Goal: Navigation & Orientation: Understand site structure

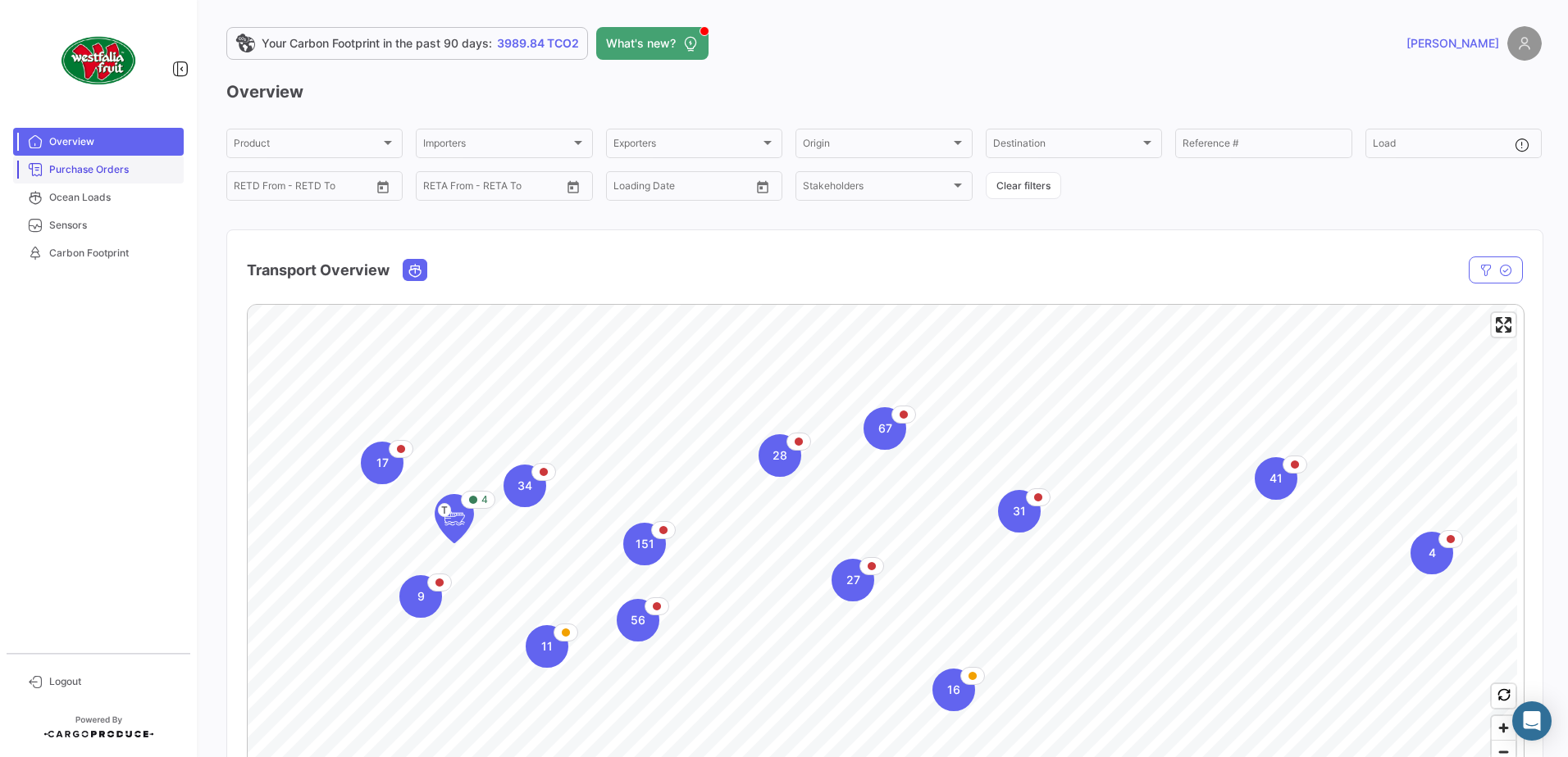
click at [102, 161] on link "Purchase Orders" at bounding box center [99, 169] width 171 height 28
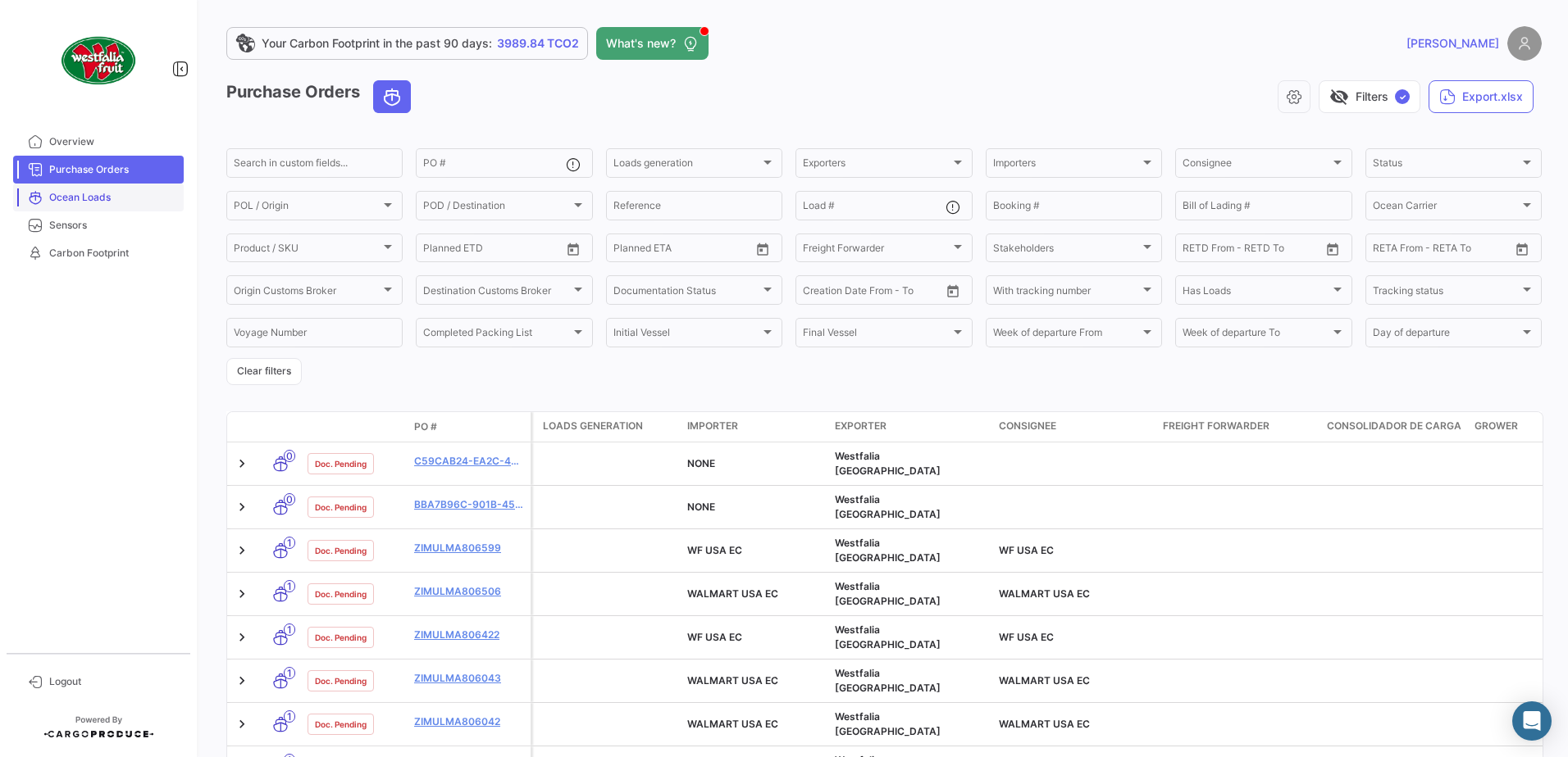
click at [109, 197] on span "Ocean Loads" at bounding box center [113, 197] width 128 height 14
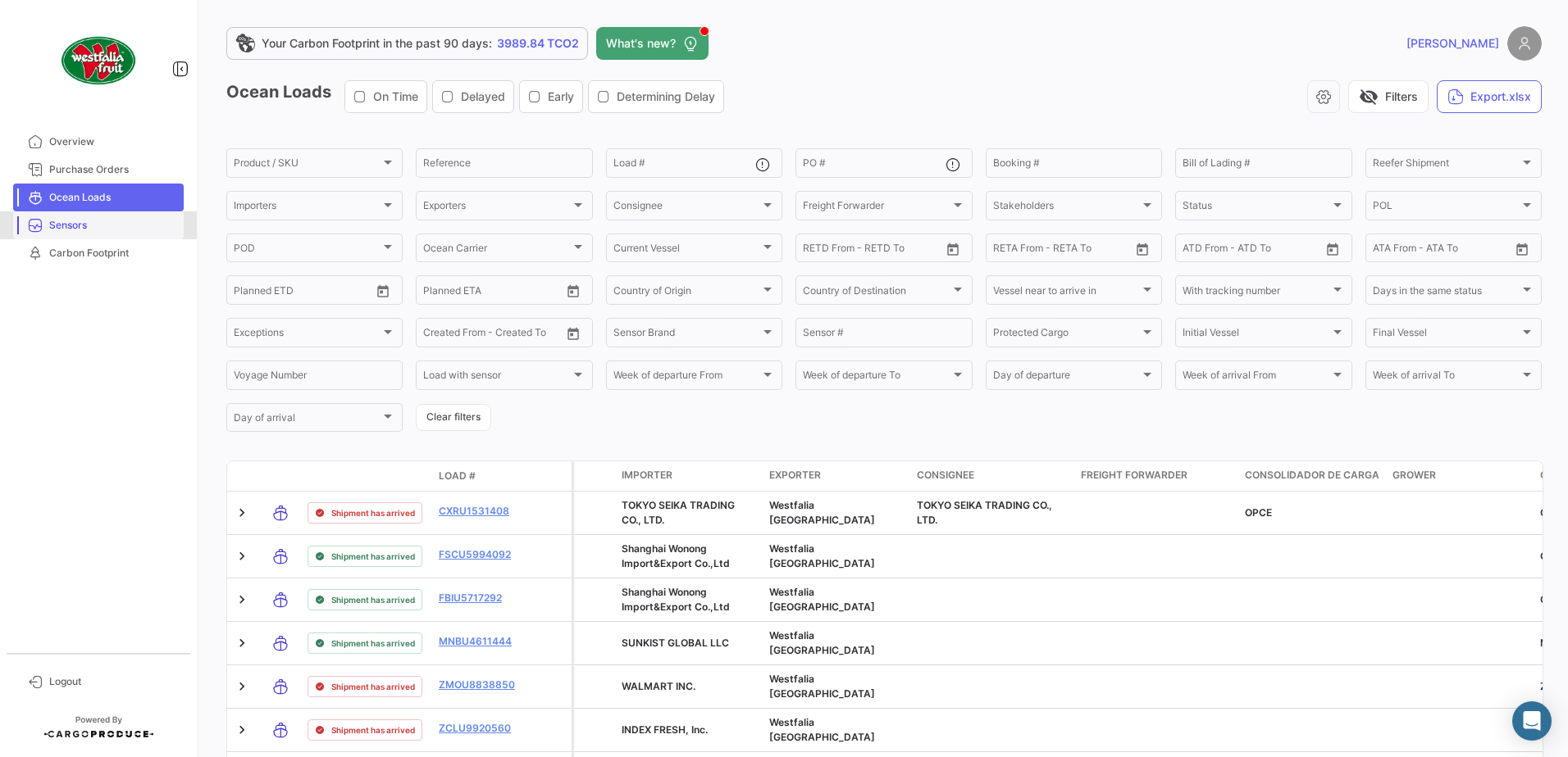
click at [109, 220] on span "Sensors" at bounding box center [113, 225] width 128 height 14
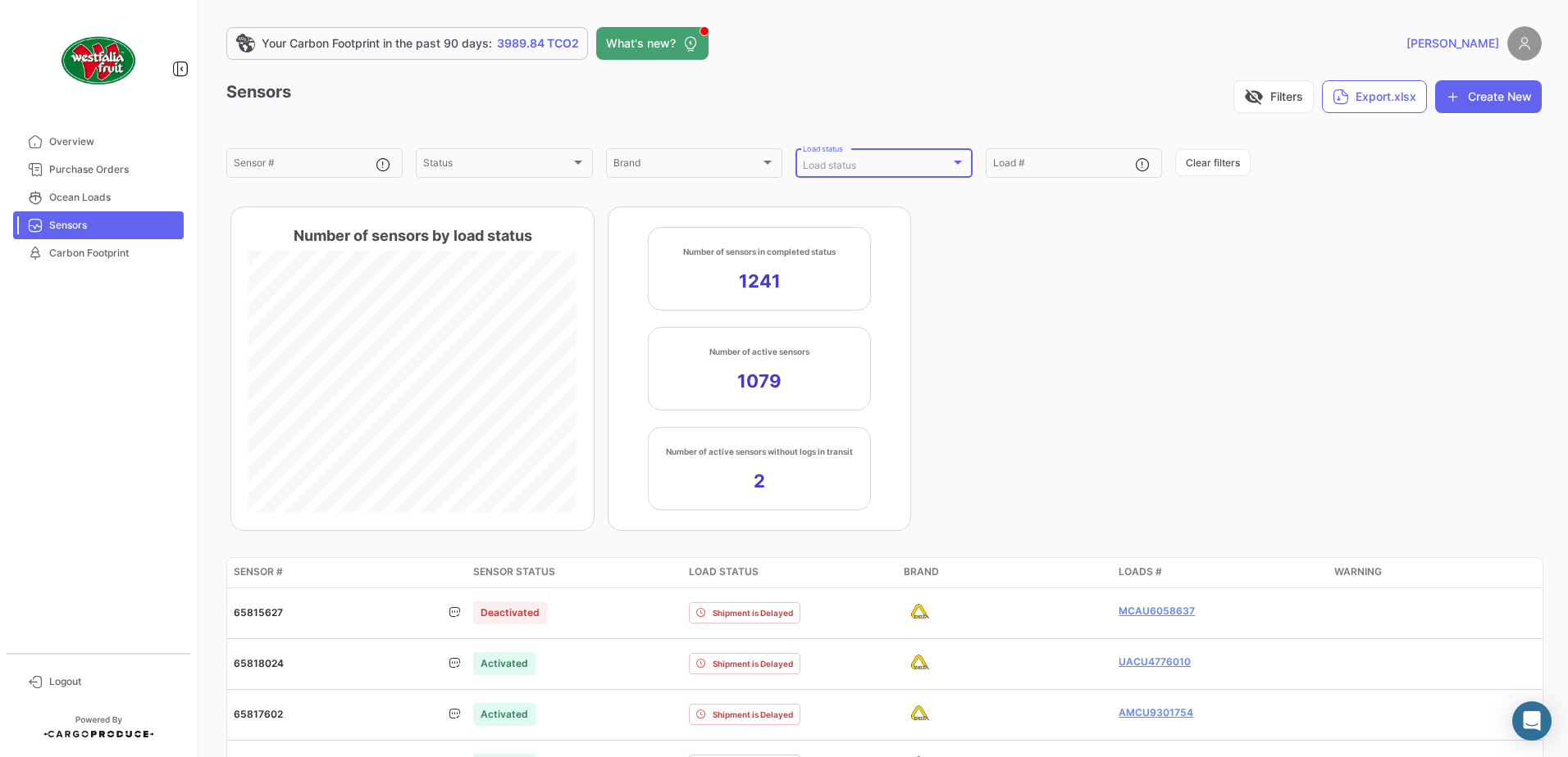
click at [956, 162] on div at bounding box center [958, 162] width 8 height 4
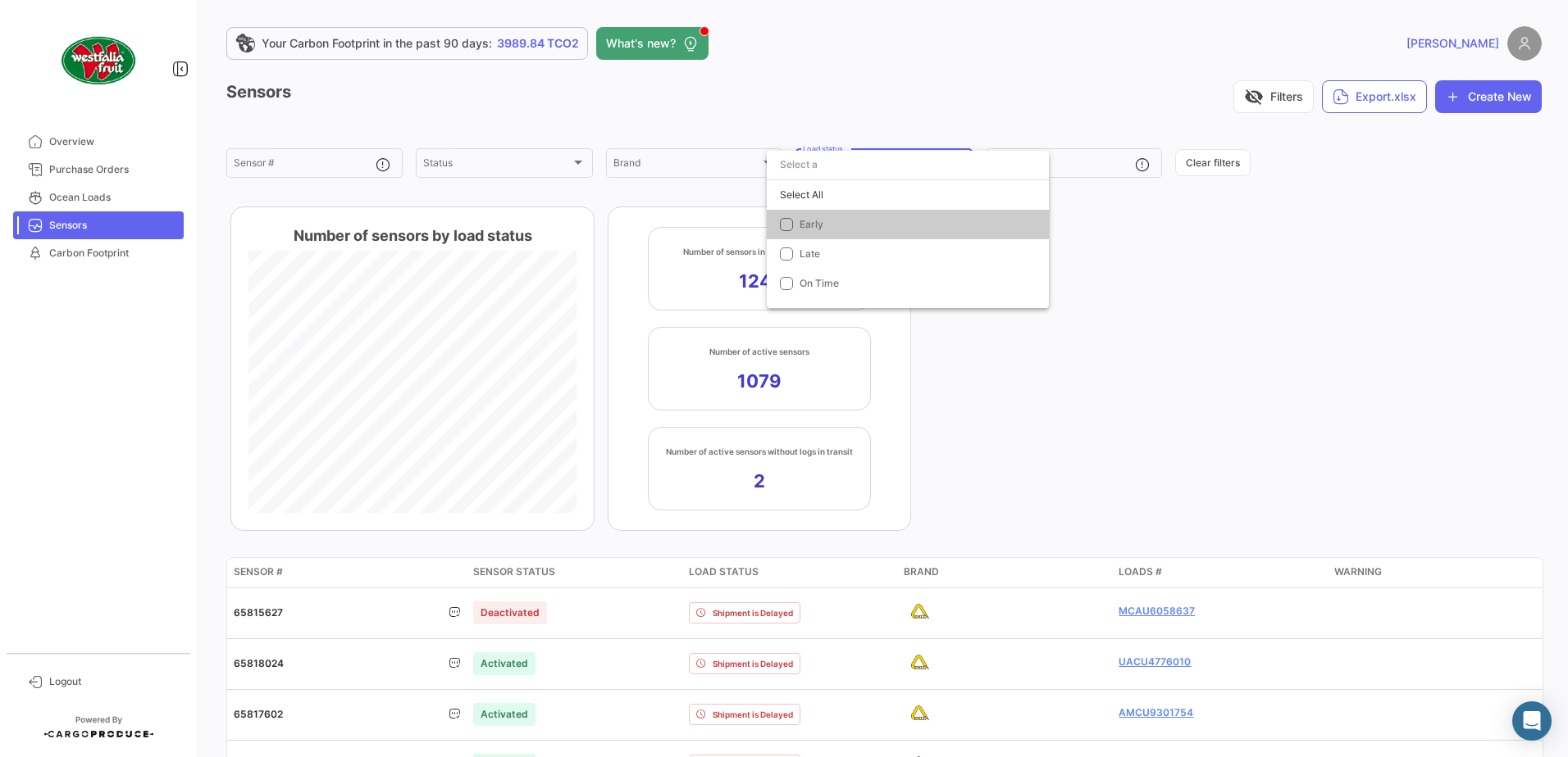
click at [963, 96] on div at bounding box center [784, 378] width 1568 height 757
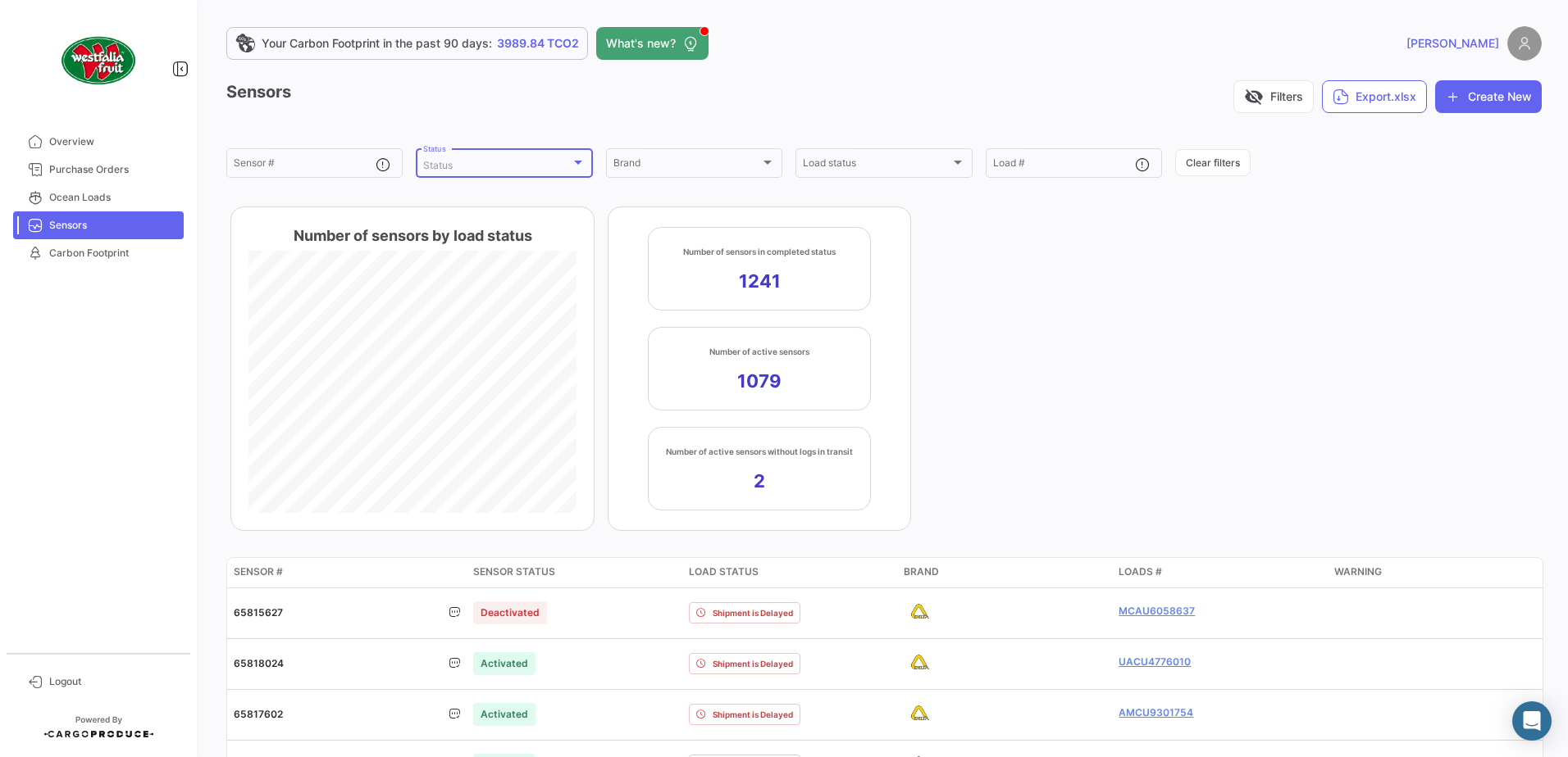
click at [575, 162] on div at bounding box center [578, 162] width 8 height 4
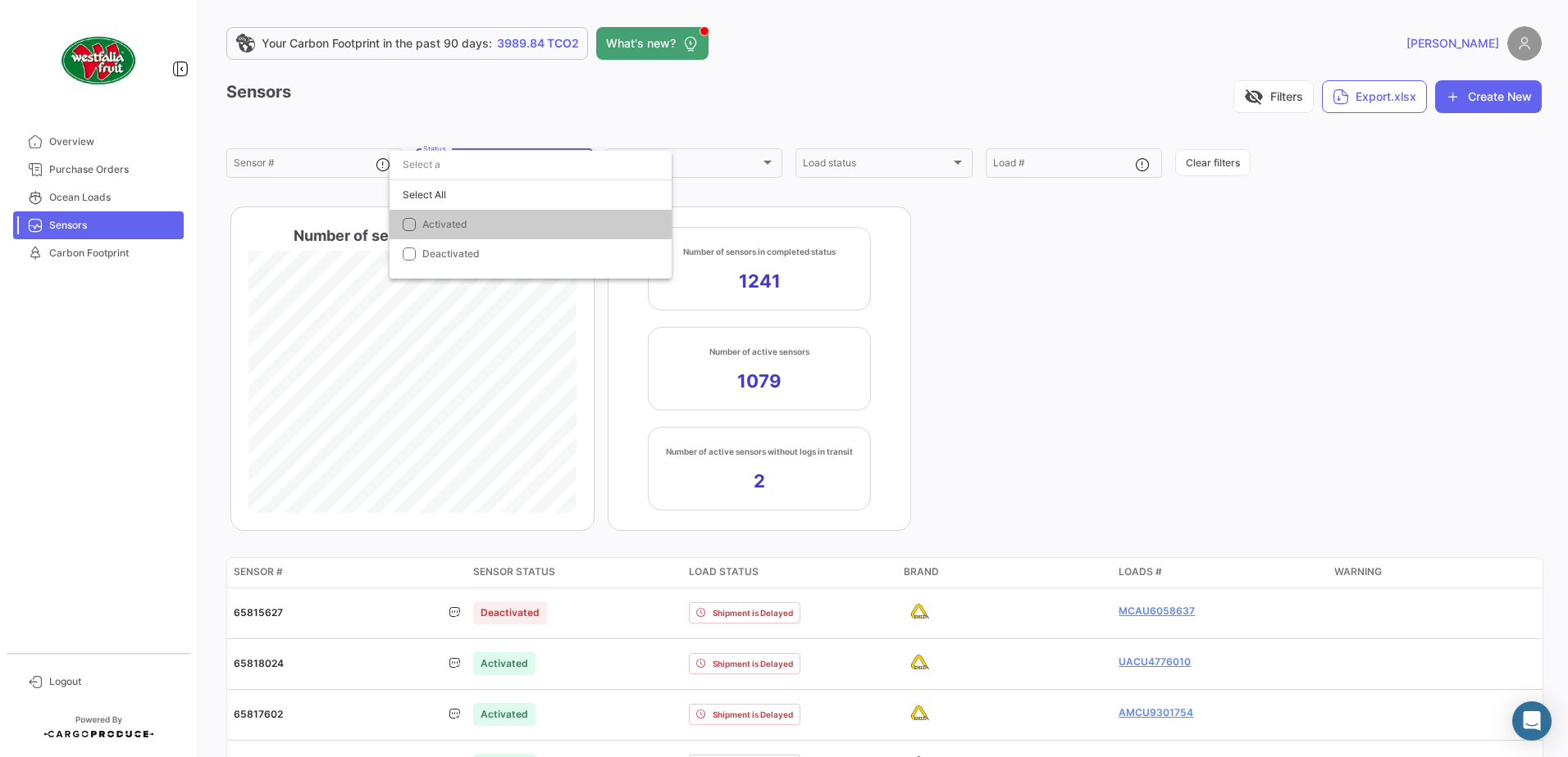
click at [635, 99] on div at bounding box center [784, 378] width 1568 height 757
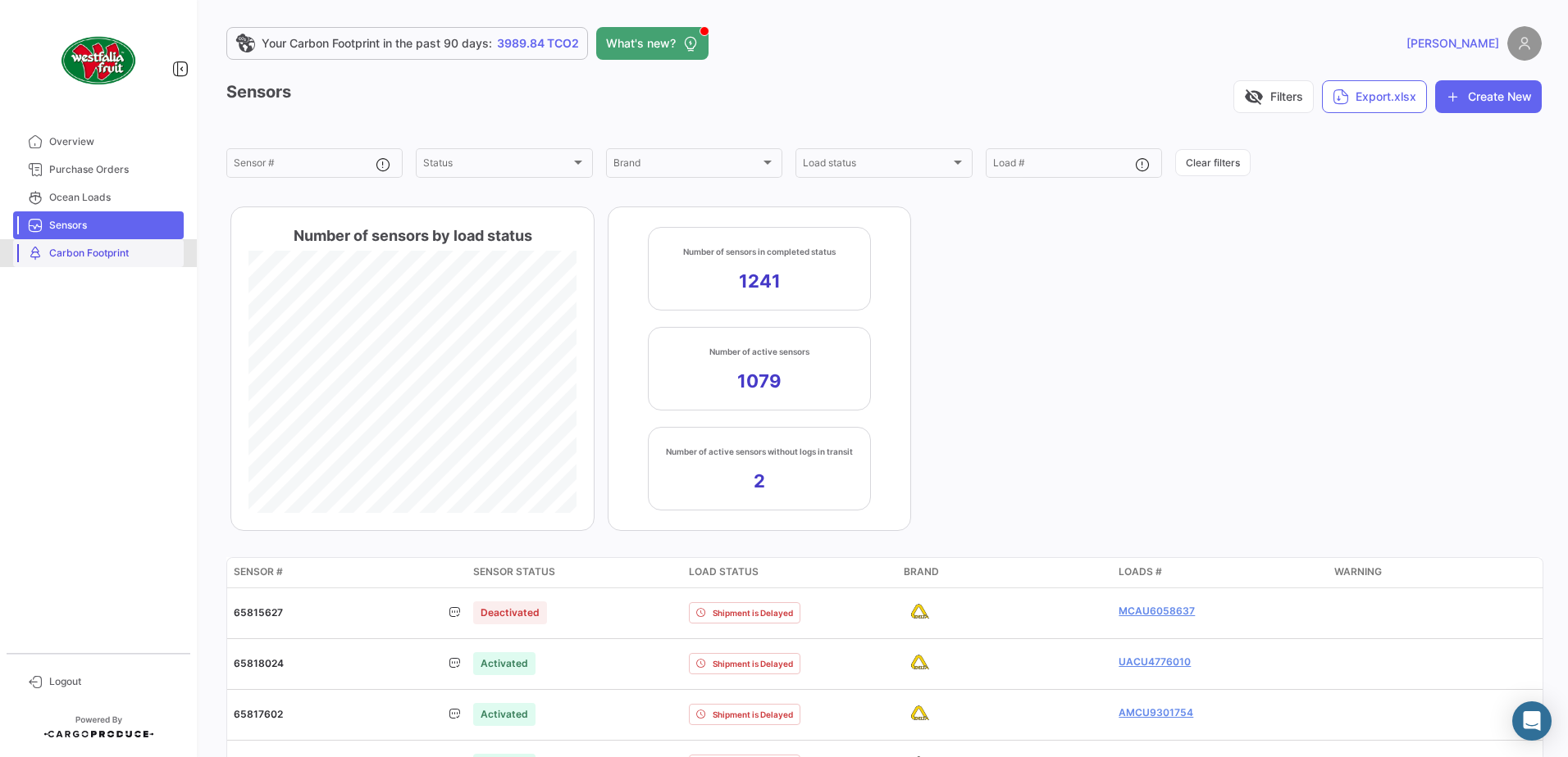
click at [117, 250] on span "Carbon Footprint" at bounding box center [113, 253] width 128 height 14
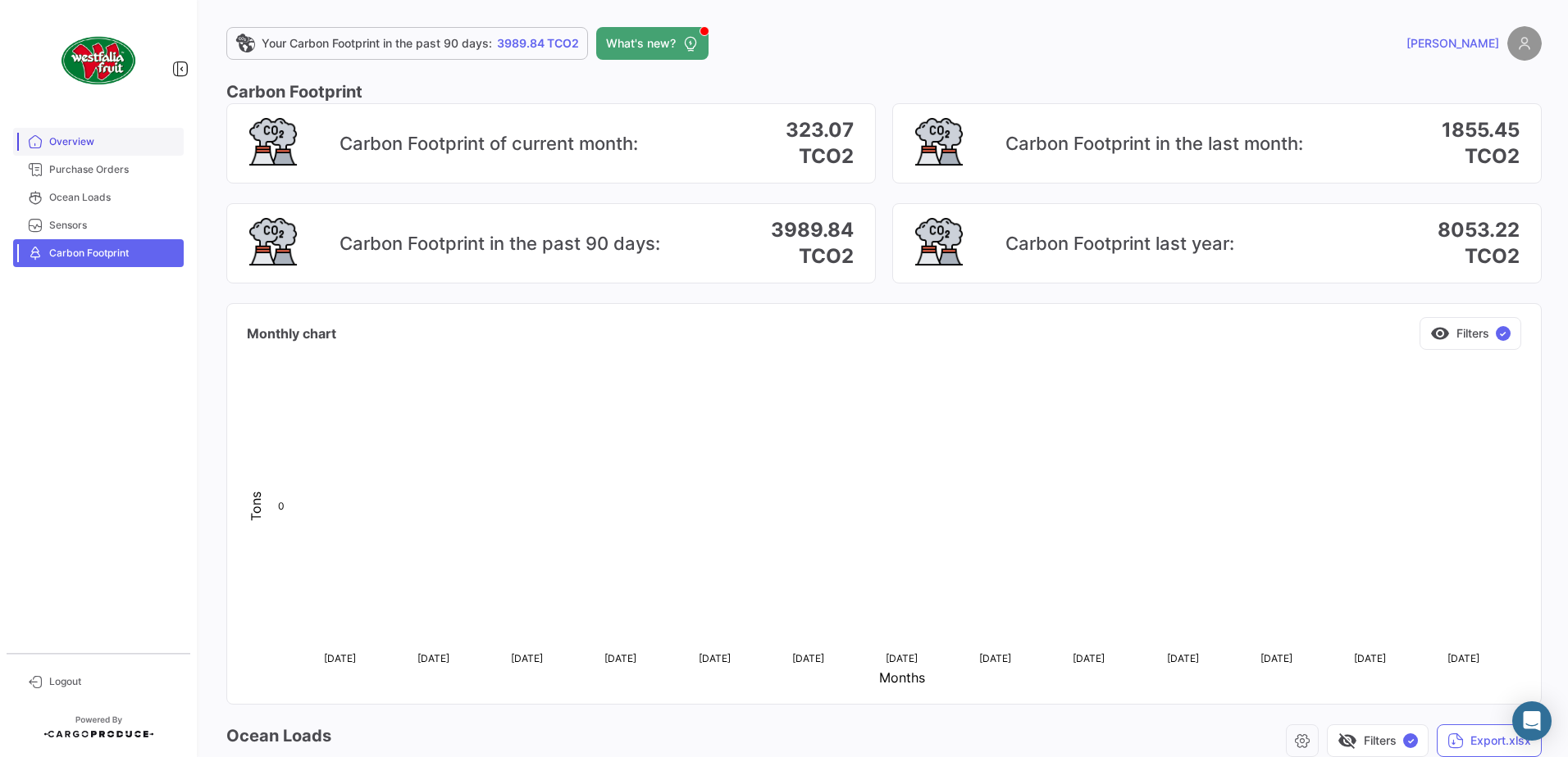
click at [101, 143] on span "Overview" at bounding box center [113, 141] width 128 height 14
